Goal: Task Accomplishment & Management: Use online tool/utility

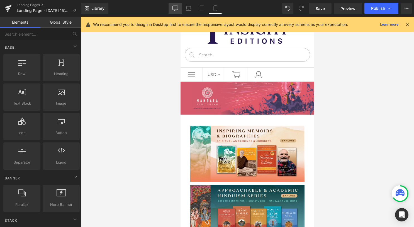
click at [176, 11] on icon at bounding box center [176, 9] width 6 height 6
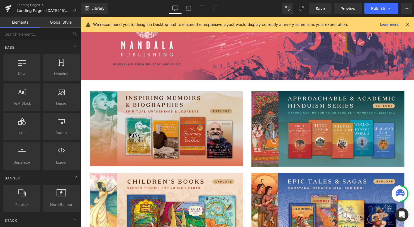
scroll to position [81, 0]
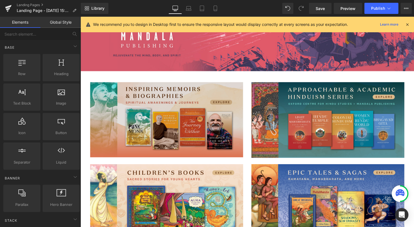
click at [215, 116] on img at bounding box center [167, 121] width 155 height 76
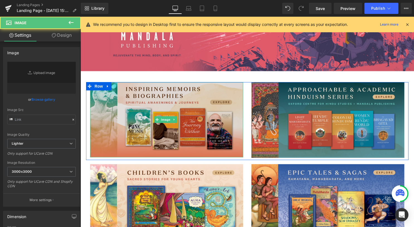
type input "[URL][DOMAIN_NAME]"
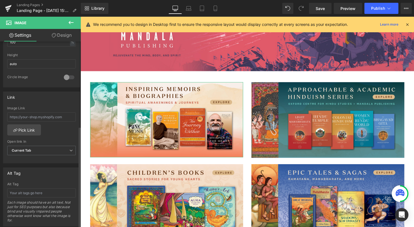
scroll to position [195, 0]
click at [49, 117] on input "text" at bounding box center [41, 116] width 69 height 9
paste input "/collections/memoirs-biographies"
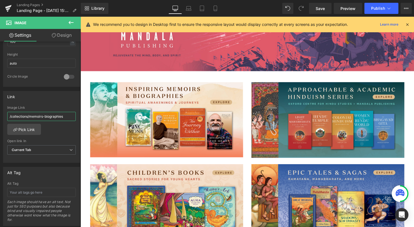
type input "/collections/memoirs-biographies"
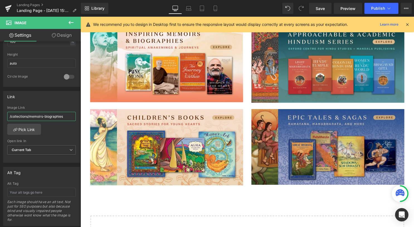
scroll to position [109, 0]
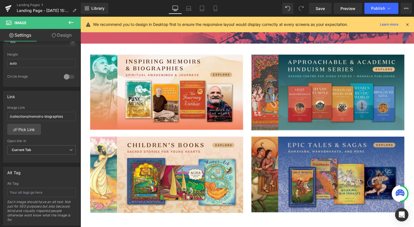
click at [306, 171] on img at bounding box center [330, 176] width 155 height 77
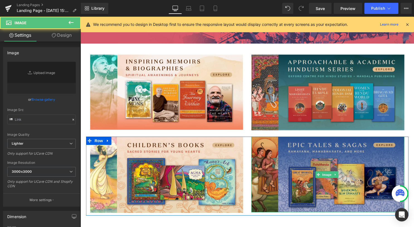
type input "[URL][DOMAIN_NAME]"
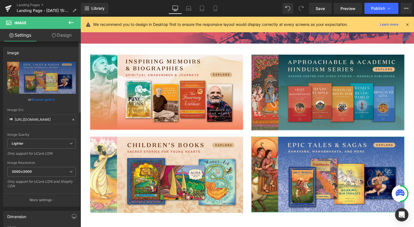
drag, startPoint x: 2, startPoint y: 191, endPoint x: 23, endPoint y: 202, distance: 24.3
click at [23, 202] on button "More settings" at bounding box center [41, 200] width 76 height 13
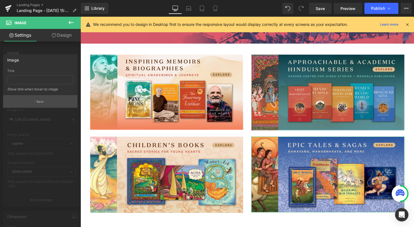
click at [52, 104] on button "Back" at bounding box center [40, 101] width 74 height 13
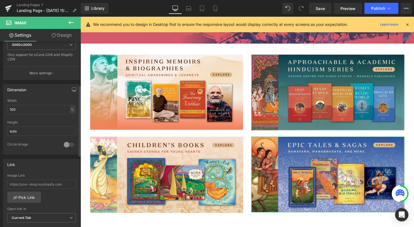
scroll to position [139, 0]
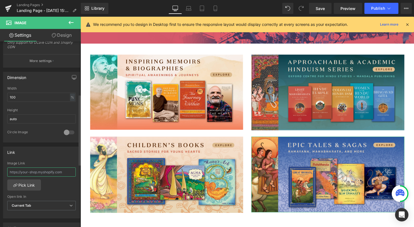
click at [50, 168] on input "text" at bounding box center [41, 172] width 69 height 9
paste input "/collections/[PERSON_NAME]"
type input "/collections/[PERSON_NAME]"
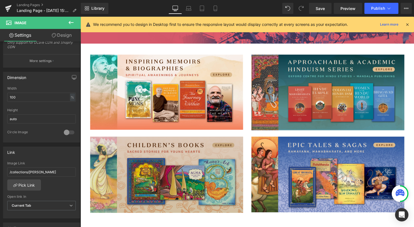
click at [165, 163] on img at bounding box center [167, 176] width 155 height 77
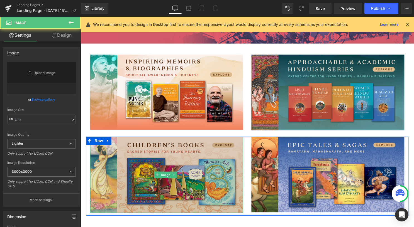
type input "[URL][DOMAIN_NAME]"
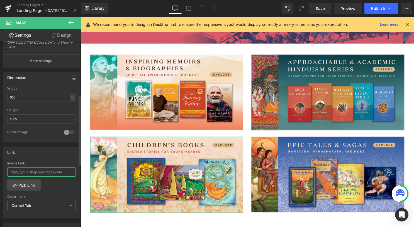
click at [36, 169] on input "text" at bounding box center [41, 172] width 69 height 9
paste input "/collections/childrens"
type input "/collections/childrens"
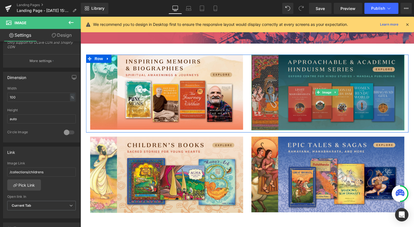
click at [324, 79] on img at bounding box center [330, 93] width 155 height 77
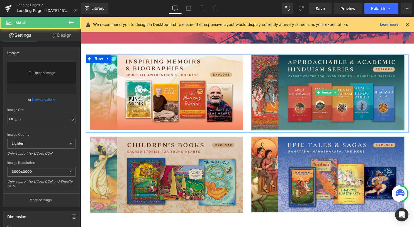
type input "[URL][DOMAIN_NAME]"
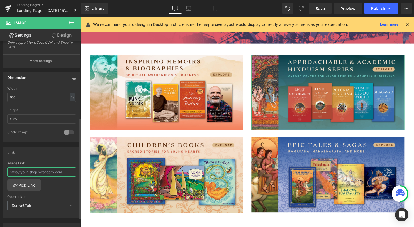
click at [49, 171] on input "text" at bounding box center [41, 172] width 69 height 9
paste input "/collections/[DEMOGRAPHIC_DATA]-epics"
type input "/collections/[DEMOGRAPHIC_DATA]-epics"
click at [323, 7] on span "Save" at bounding box center [320, 9] width 9 height 6
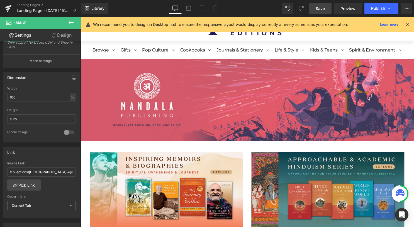
scroll to position [0, 0]
